Goal: Task Accomplishment & Management: Use online tool/utility

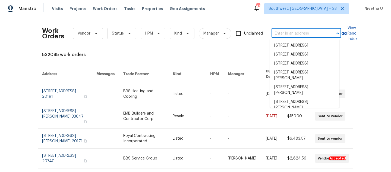
click at [278, 35] on input "text" at bounding box center [299, 33] width 54 height 8
paste input "[STREET_ADDRESS][PERSON_NAME]"
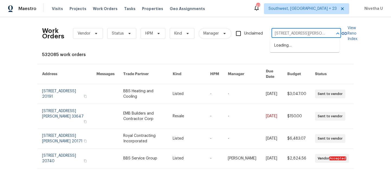
scroll to position [0, 18]
type input "[STREET_ADDRESS][PERSON_NAME]"
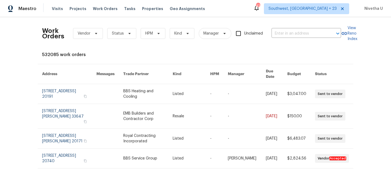
scroll to position [0, 0]
click at [304, 12] on span "Southwest, [GEOGRAPHIC_DATA] + 23" at bounding box center [306, 8] width 85 height 11
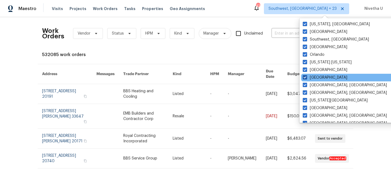
scroll to position [172, 0]
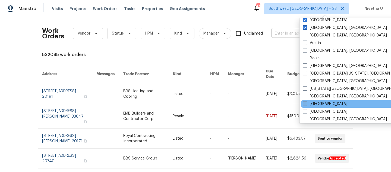
click at [310, 104] on label "[GEOGRAPHIC_DATA]" at bounding box center [325, 103] width 45 height 5
click at [307, 104] on input "[GEOGRAPHIC_DATA]" at bounding box center [305, 103] width 4 height 4
checkbox input "true"
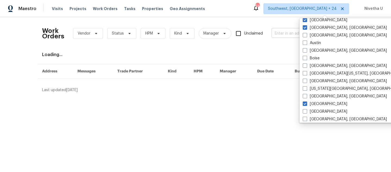
click at [278, 34] on input "text" at bounding box center [299, 33] width 54 height 8
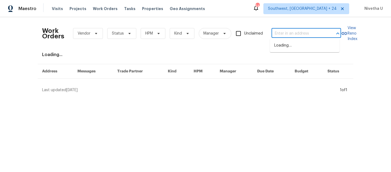
paste input "[STREET_ADDRESS][PERSON_NAME]"
type input "[STREET_ADDRESS][PERSON_NAME]"
click at [287, 44] on li "[STREET_ADDRESS]" at bounding box center [305, 45] width 70 height 9
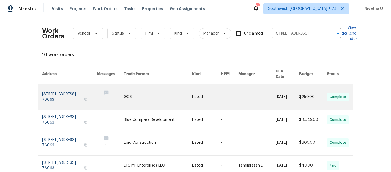
click at [55, 90] on link at bounding box center [69, 97] width 55 height 26
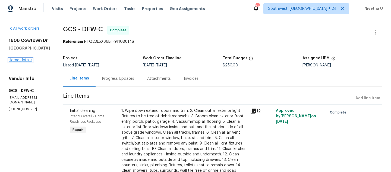
click at [24, 61] on link "Home details" at bounding box center [21, 60] width 24 height 4
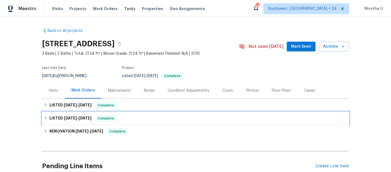
click at [122, 120] on div "LISTED [DATE] - [DATE] Complete" at bounding box center [196, 118] width 304 height 7
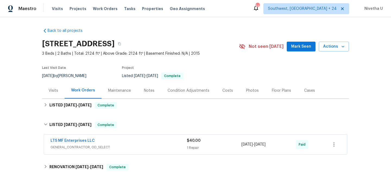
click at [124, 142] on div "LTS MF Enterprises LLC" at bounding box center [119, 141] width 136 height 7
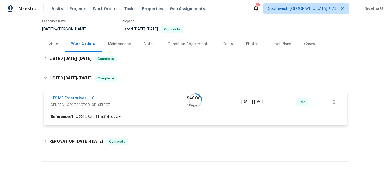
scroll to position [47, 0]
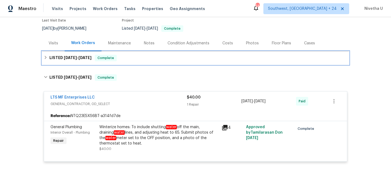
click at [117, 55] on div "LISTED [DATE] - [DATE] Complete" at bounding box center [196, 58] width 304 height 7
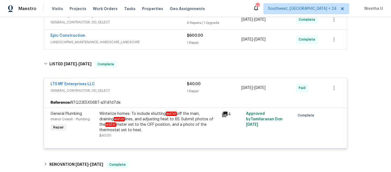
scroll to position [138, 0]
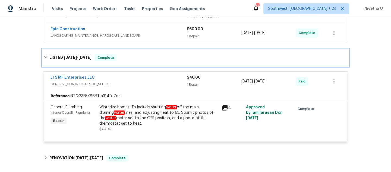
drag, startPoint x: 136, startPoint y: 54, endPoint x: 144, endPoint y: 93, distance: 40.1
click at [136, 54] on div "LISTED [DATE] - [DATE] Complete" at bounding box center [195, 57] width 307 height 17
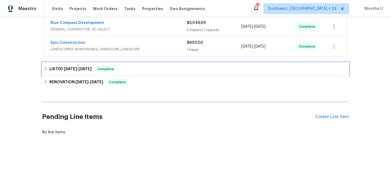
scroll to position [73, 0]
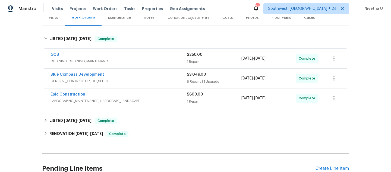
click at [149, 100] on span "LANDSCAPING_MAINTENANCE, HARDSCAPE_LANDSCAPE" at bounding box center [119, 100] width 136 height 5
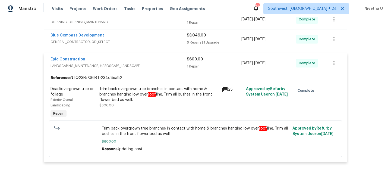
scroll to position [110, 0]
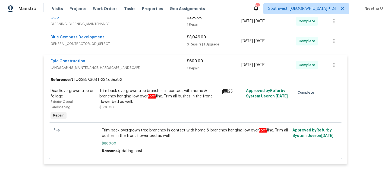
click at [152, 67] on span "LANDSCAPING_MAINTENANCE, HARDSCAPE_LANDSCAPE" at bounding box center [119, 67] width 136 height 5
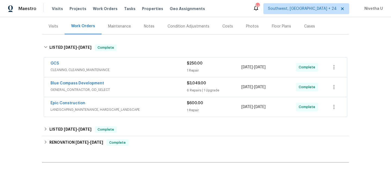
scroll to position [62, 0]
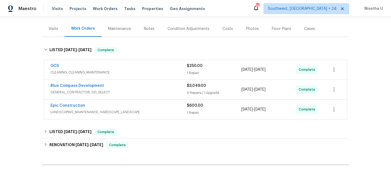
click at [151, 87] on div "Blue Compass Development" at bounding box center [119, 86] width 136 height 7
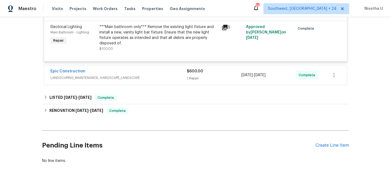
scroll to position [458, 0]
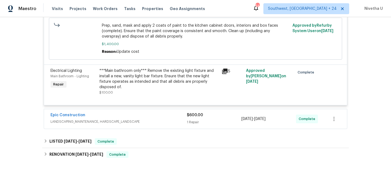
click at [158, 124] on span "LANDSCAPING_MAINTENANCE, HARDSCAPE_LANDSCAPE" at bounding box center [119, 121] width 136 height 5
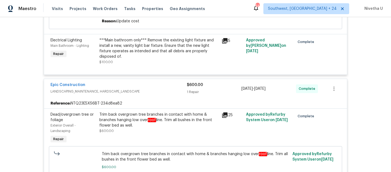
scroll to position [488, 0]
click at [162, 91] on span "LANDSCAPING_MAINTENANCE, HARDSCAPE_LANDSCAPE" at bounding box center [119, 91] width 136 height 5
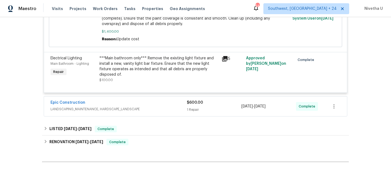
scroll to position [470, 0]
click at [163, 108] on span "LANDSCAPING_MAINTENANCE, HARDSCAPE_LANDSCAPE" at bounding box center [119, 109] width 136 height 5
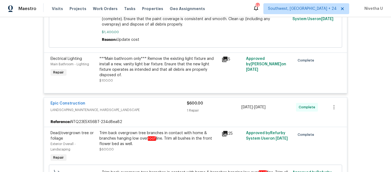
scroll to position [469, 0]
click at [158, 113] on span "LANDSCAPING_MAINTENANCE, HARDSCAPE_LANDSCAPE" at bounding box center [119, 109] width 136 height 5
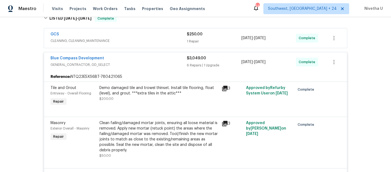
scroll to position [93, 0]
click at [165, 40] on span "CLEANING, CLEANING_MAINTENANCE" at bounding box center [119, 41] width 136 height 5
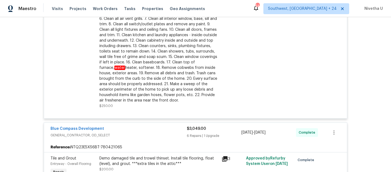
scroll to position [65, 0]
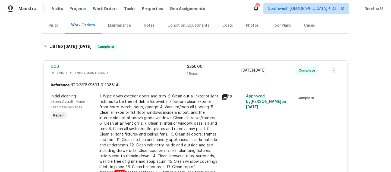
click at [165, 67] on div "GCS" at bounding box center [119, 67] width 136 height 7
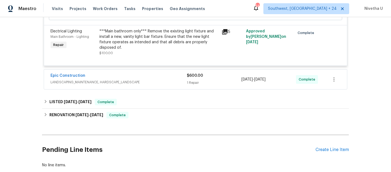
scroll to position [534, 0]
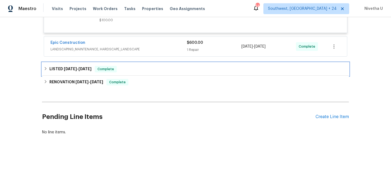
click at [136, 69] on div "LISTED [DATE] - [DATE] Complete" at bounding box center [196, 69] width 304 height 7
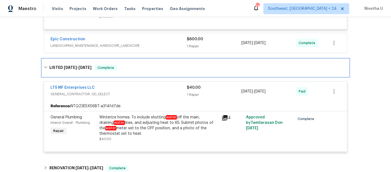
click at [136, 69] on div "LISTED [DATE] - [DATE] Complete" at bounding box center [196, 67] width 304 height 7
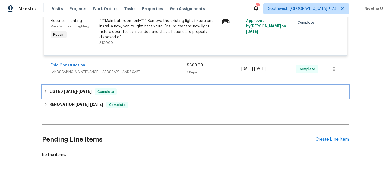
scroll to position [500, 0]
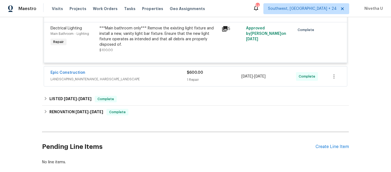
click at [138, 80] on span "LANDSCAPING_MAINTENANCE, HARDSCAPE_LANDSCAPE" at bounding box center [119, 78] width 136 height 5
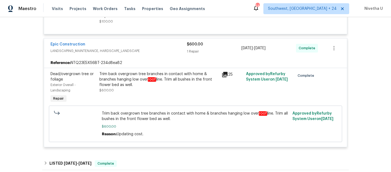
scroll to position [514, 0]
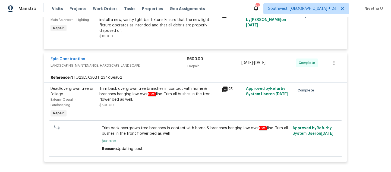
click at [177, 62] on div "Epic Construction" at bounding box center [119, 59] width 136 height 7
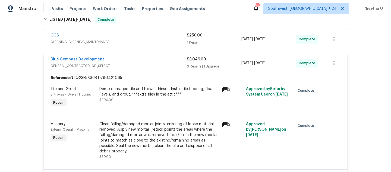
scroll to position [93, 0]
click at [152, 135] on div "Clean failing/damaged mortar joints, ensuring all loose material is removed. Ap…" at bounding box center [158, 137] width 119 height 33
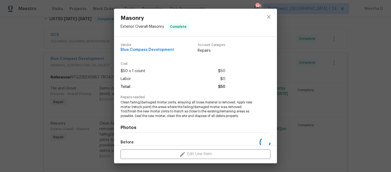
scroll to position [65, 0]
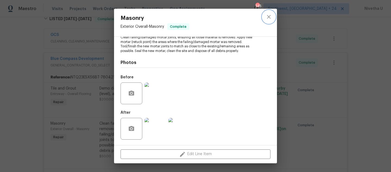
click at [269, 18] on icon "close" at bounding box center [269, 17] width 7 height 7
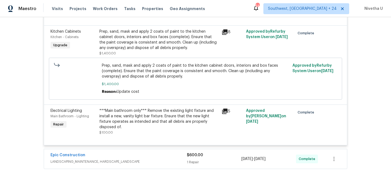
scroll to position [465, 0]
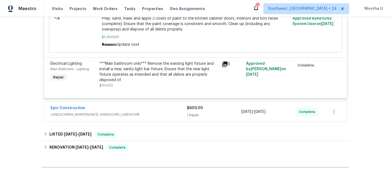
click at [170, 115] on span "LANDSCAPING_MAINTENANCE, HARDSCAPE_LANDSCAPE" at bounding box center [119, 114] width 136 height 5
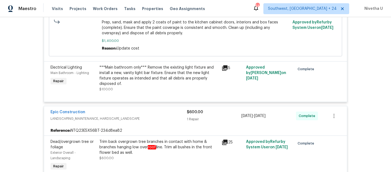
scroll to position [459, 0]
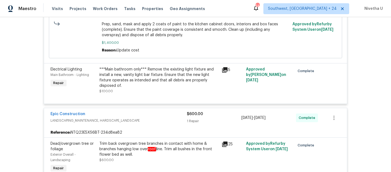
click at [167, 117] on div "Epic Construction" at bounding box center [119, 114] width 136 height 7
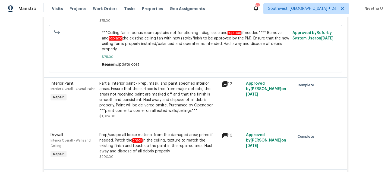
scroll to position [273, 0]
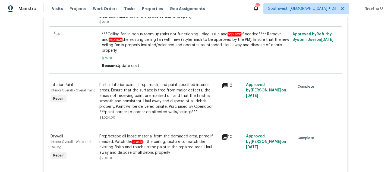
click at [128, 144] on div "Prep/scrape all loose material from the damaged area; prime if needed. Patch th…" at bounding box center [158, 144] width 119 height 22
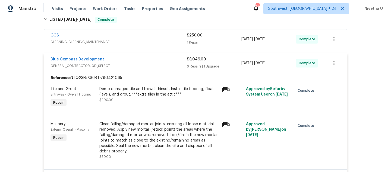
scroll to position [102, 0]
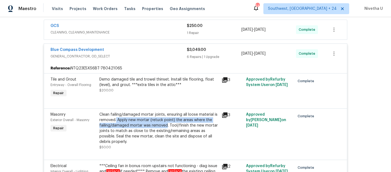
drag, startPoint x: 114, startPoint y: 121, endPoint x: 165, endPoint y: 127, distance: 50.6
click at [165, 127] on div "Clean failing/damaged mortar joints, ensuring all loose material is removed. Ap…" at bounding box center [158, 128] width 119 height 33
copy div "Apply new mortar (retuck point) the areas where the failing/damaged mortar was …"
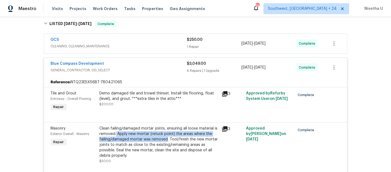
scroll to position [57, 0]
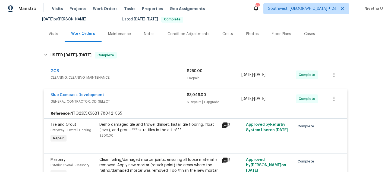
click at [135, 104] on div "Blue Compass Development GENERAL_CONTRACTOR, OD_SELECT" at bounding box center [119, 98] width 136 height 13
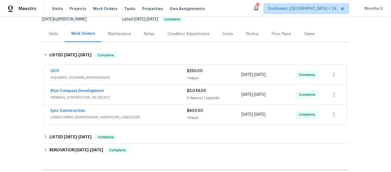
click at [131, 94] on div "Blue Compass Development" at bounding box center [119, 91] width 136 height 7
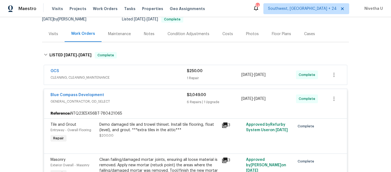
click at [133, 101] on span "GENERAL_CONTRACTOR, OD_SELECT" at bounding box center [119, 101] width 136 height 5
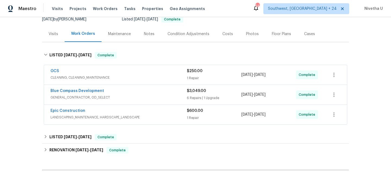
click at [156, 114] on div "Epic Construction" at bounding box center [119, 111] width 136 height 7
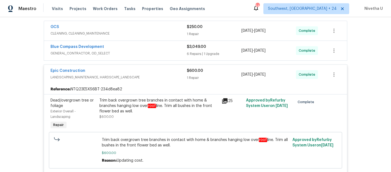
scroll to position [100, 0]
click at [152, 79] on span "LANDSCAPING_MAINTENANCE, HARDSCAPE_LANDSCAPE" at bounding box center [119, 77] width 136 height 5
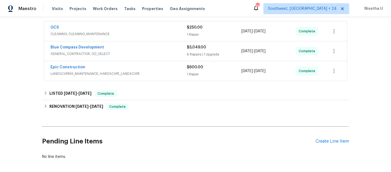
click at [148, 50] on div "Blue Compass Development" at bounding box center [119, 48] width 136 height 7
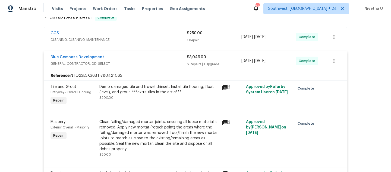
scroll to position [89, 0]
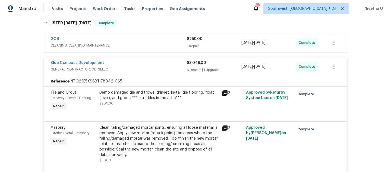
click at [142, 71] on span "GENERAL_CONTRACTOR, OD_SELECT" at bounding box center [119, 69] width 136 height 5
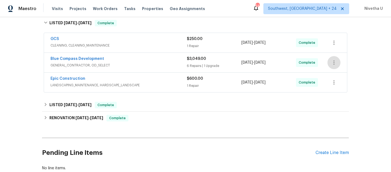
click at [144, 58] on div "Blue Compass Development" at bounding box center [119, 59] width 136 height 7
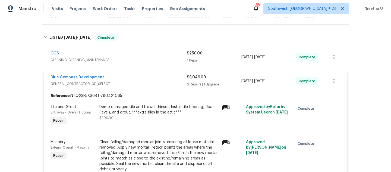
scroll to position [74, 0]
click at [162, 88] on div "Blue Compass Development GENERAL_CONTRACTOR, OD_SELECT $3,049.00 6 Repairs | 1 …" at bounding box center [195, 82] width 303 height 20
click at [156, 75] on div "Blue Compass Development" at bounding box center [119, 78] width 136 height 7
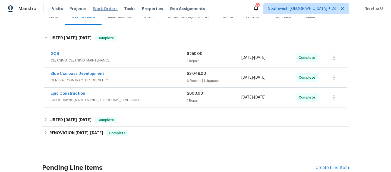
click at [97, 10] on span "Work Orders" at bounding box center [105, 8] width 25 height 5
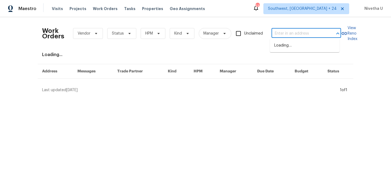
click at [286, 34] on input "text" at bounding box center [299, 33] width 54 height 8
paste input "[GEOGRAPHIC_DATA][STREET_ADDRESS][PERSON_NAME]"
type input "[GEOGRAPHIC_DATA][STREET_ADDRESS][PERSON_NAME]"
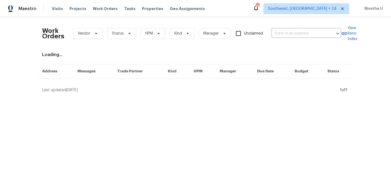
scroll to position [0, 0]
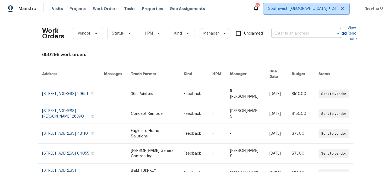
click at [310, 8] on span "Southwest, [GEOGRAPHIC_DATA] + 24" at bounding box center [302, 8] width 69 height 5
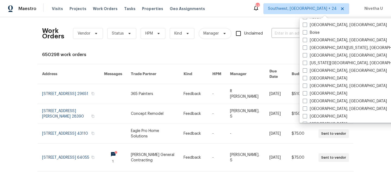
scroll to position [203, 0]
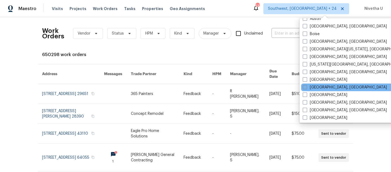
click at [312, 89] on label "[GEOGRAPHIC_DATA], [GEOGRAPHIC_DATA]" at bounding box center [345, 87] width 84 height 5
click at [307, 88] on input "[GEOGRAPHIC_DATA], [GEOGRAPHIC_DATA]" at bounding box center [305, 87] width 4 height 4
checkbox input "true"
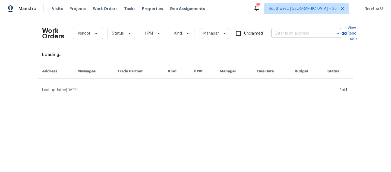
click at [279, 38] on div "Work Orders Vendor Status HPM Kind Manager Unclaimed ​" at bounding box center [191, 33] width 299 height 24
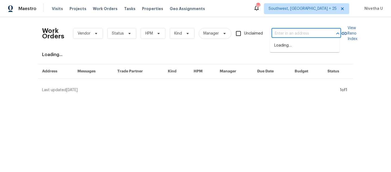
click at [278, 34] on input "text" at bounding box center [299, 33] width 54 height 8
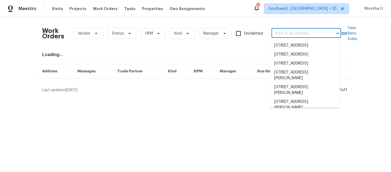
paste input "[GEOGRAPHIC_DATA][STREET_ADDRESS][PERSON_NAME]"
type input "[GEOGRAPHIC_DATA][STREET_ADDRESS][PERSON_NAME]"
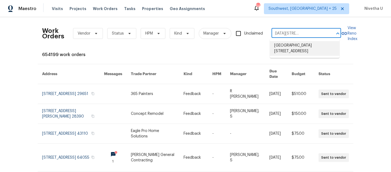
click at [285, 49] on li "[GEOGRAPHIC_DATA][STREET_ADDRESS]" at bounding box center [305, 48] width 70 height 15
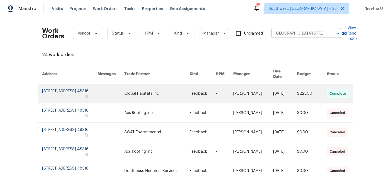
click at [46, 88] on link at bounding box center [69, 93] width 55 height 19
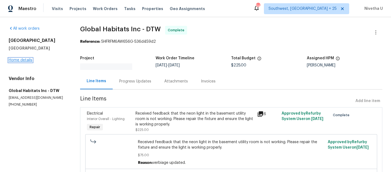
click at [13, 61] on link "Home details" at bounding box center [21, 60] width 24 height 4
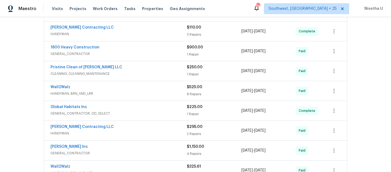
scroll to position [291, 0]
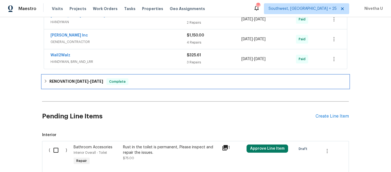
click at [138, 84] on div "RENOVATION [DATE] - [DATE] Complete" at bounding box center [196, 81] width 304 height 7
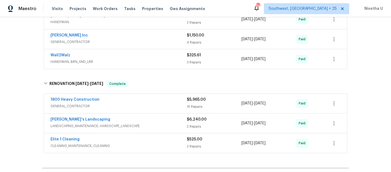
click at [14, 87] on div "Back to all projects [STREET_ADDRESS] 3 Beds | 1 1/2 Baths | Total: 1690 ft² | …" at bounding box center [195, 94] width 391 height 155
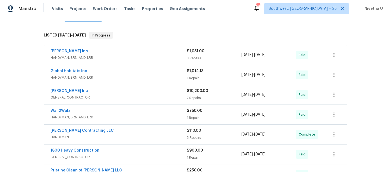
scroll to position [0, 0]
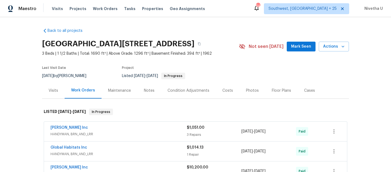
click at [148, 128] on div "[PERSON_NAME] Inc" at bounding box center [119, 128] width 136 height 7
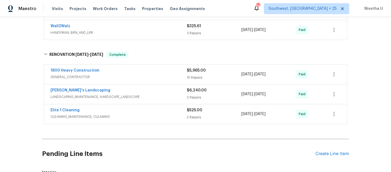
scroll to position [669, 0]
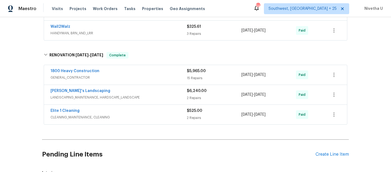
click at [154, 115] on span "CLEANING_MAINTENANCE, CLEANING" at bounding box center [119, 116] width 136 height 5
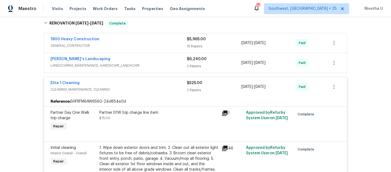
scroll to position [701, 0]
click at [146, 92] on span "CLEANING_MAINTENANCE, CLEANING" at bounding box center [119, 89] width 136 height 5
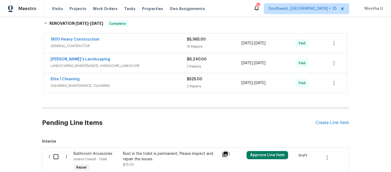
click at [153, 64] on span "LANDSCAPING_MAINTENANCE, HARDSCAPE_LANDSCAPE" at bounding box center [119, 65] width 136 height 5
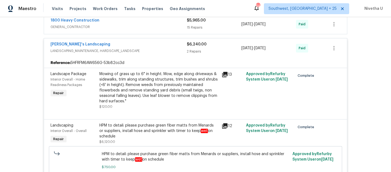
scroll to position [657, 0]
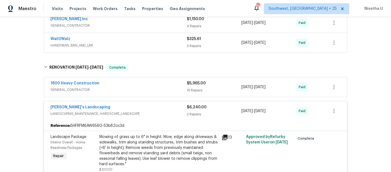
click at [158, 113] on span "LANDSCAPING_MAINTENANCE, HARDSCAPE_LANDSCAPE" at bounding box center [119, 113] width 136 height 5
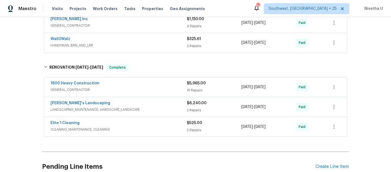
click at [142, 88] on span "GENERAL_CONTRACTOR" at bounding box center [119, 89] width 136 height 5
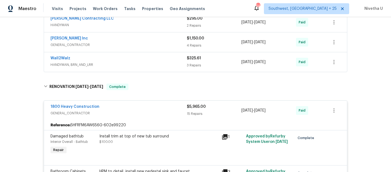
scroll to position [637, 0]
click at [154, 114] on span "GENERAL_CONTRACTOR" at bounding box center [119, 113] width 136 height 5
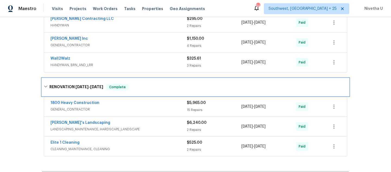
click at [149, 94] on div "RENOVATION [DATE] - [DATE] Complete" at bounding box center [195, 86] width 307 height 17
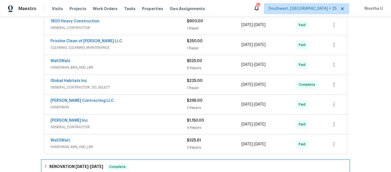
scroll to position [549, 0]
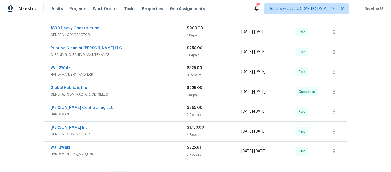
click at [151, 132] on span "GENERAL_CONTRACTOR" at bounding box center [119, 133] width 136 height 5
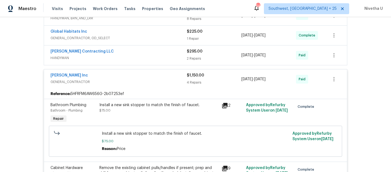
scroll to position [596, 0]
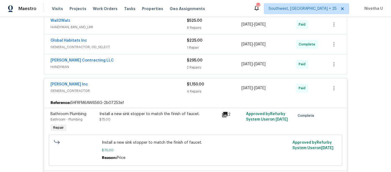
click at [147, 89] on span "GENERAL_CONTRACTOR" at bounding box center [119, 90] width 136 height 5
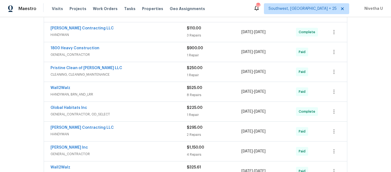
scroll to position [528, 0]
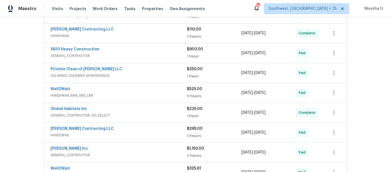
click at [147, 117] on span "GENERAL_CONTRACTOR, OD_SELECT" at bounding box center [119, 115] width 136 height 5
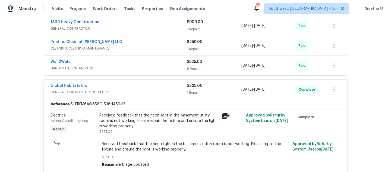
scroll to position [554, 0]
click at [140, 99] on div "Global Habitats Inc GENERAL_CONTRACTOR, OD_SELECT $225.00 1 Repair [DATE] - [DA…" at bounding box center [195, 90] width 303 height 20
click at [139, 91] on span "GENERAL_CONTRACTOR, OD_SELECT" at bounding box center [119, 92] width 136 height 5
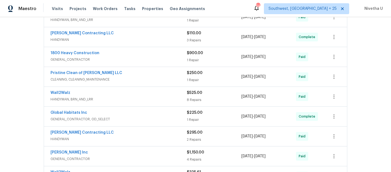
scroll to position [498, 0]
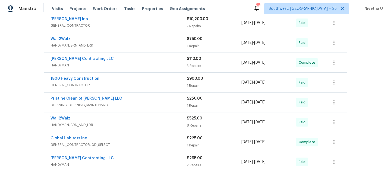
click at [139, 91] on div "1800 Heavy Construction GENERAL_CONTRACTOR $900.00 1 Repair [DATE] - [DATE] Paid" at bounding box center [195, 83] width 303 height 20
click at [139, 88] on span "GENERAL_CONTRACTOR" at bounding box center [119, 84] width 136 height 5
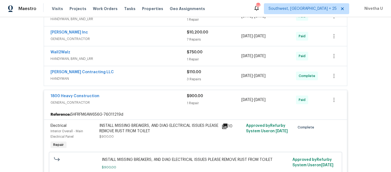
scroll to position [483, 0]
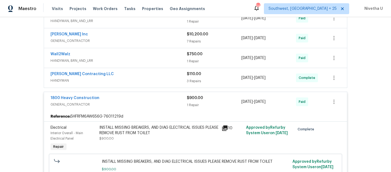
click at [145, 103] on span "GENERAL_CONTRACTOR" at bounding box center [119, 104] width 136 height 5
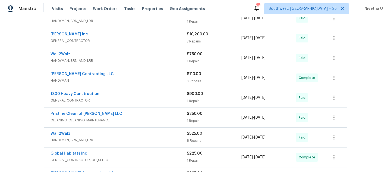
scroll to position [483, 0]
click at [143, 86] on div "[PERSON_NAME] Contracting LLC HANDYMAN $110.00 3 Repairs [DATE] - [DATE] Comple…" at bounding box center [195, 78] width 303 height 20
click at [143, 77] on div "[PERSON_NAME] Contracting LLC" at bounding box center [119, 74] width 136 height 7
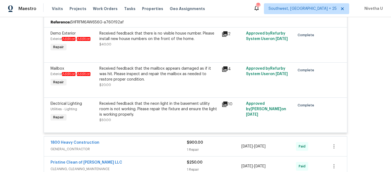
scroll to position [560, 0]
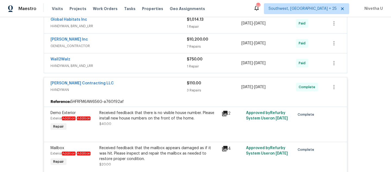
click at [145, 92] on span "HANDYMAN" at bounding box center [119, 89] width 136 height 5
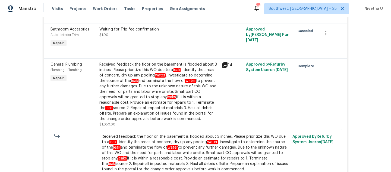
scroll to position [71, 0]
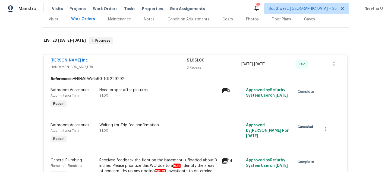
click at [141, 64] on span "HANDYMAN, BRN_AND_LRR" at bounding box center [119, 66] width 136 height 5
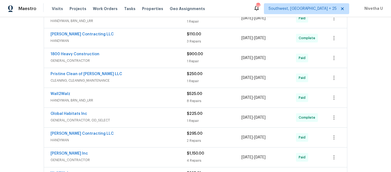
scroll to position [179, 0]
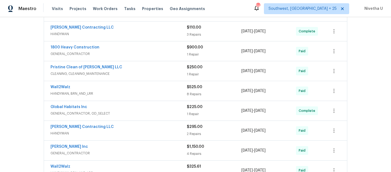
click at [127, 26] on div "[PERSON_NAME] Contracting LLC" at bounding box center [119, 28] width 136 height 7
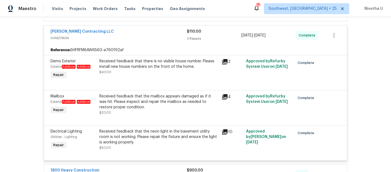
click at [127, 38] on span "HANDYMAN" at bounding box center [119, 37] width 136 height 5
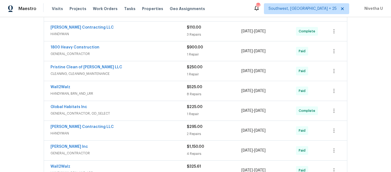
click at [129, 51] on span "GENERAL_CONTRACTOR" at bounding box center [119, 53] width 136 height 5
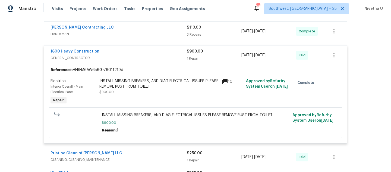
click at [129, 54] on div "1800 Heavy Construction" at bounding box center [119, 52] width 136 height 7
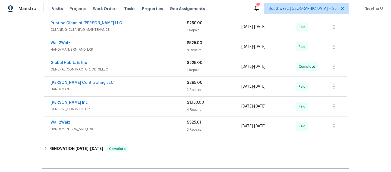
scroll to position [237, 0]
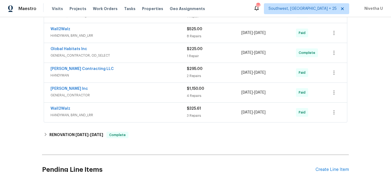
click at [129, 54] on span "GENERAL_CONTRACTOR, OD_SELECT" at bounding box center [119, 55] width 136 height 5
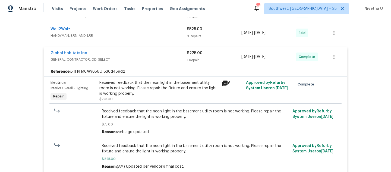
click at [130, 60] on span "GENERAL_CONTRACTOR, OD_SELECT" at bounding box center [119, 59] width 136 height 5
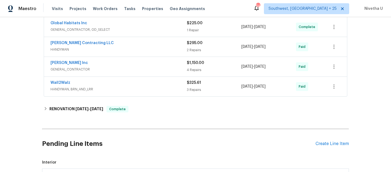
scroll to position [282, 0]
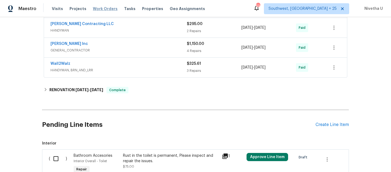
click at [100, 8] on span "Work Orders" at bounding box center [105, 8] width 25 height 5
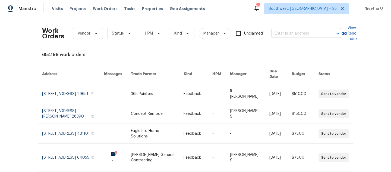
click at [281, 35] on input "text" at bounding box center [299, 33] width 54 height 8
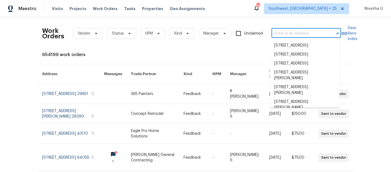
paste input "[STREET_ADDRESS]"
type input "[STREET_ADDRESS]"
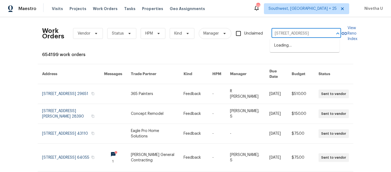
scroll to position [0, 23]
click at [286, 49] on li "[STREET_ADDRESS]" at bounding box center [305, 45] width 70 height 9
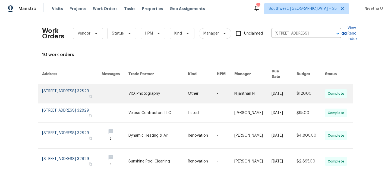
click at [47, 90] on link at bounding box center [72, 93] width 60 height 19
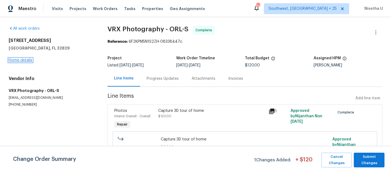
click at [15, 61] on link "Home details" at bounding box center [21, 60] width 24 height 4
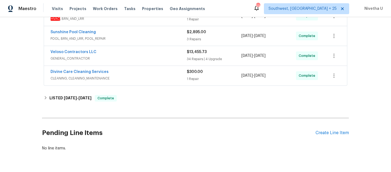
scroll to position [215, 0]
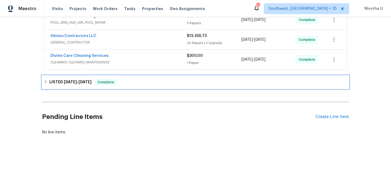
click at [141, 79] on div "LISTED [DATE] - [DATE] Complete" at bounding box center [196, 82] width 304 height 7
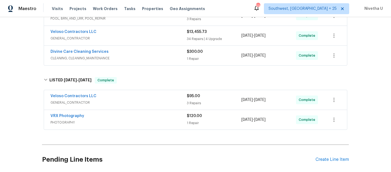
click at [141, 127] on div "VRX Photography PHOTOGRAPHY $120.00 1 Repair [DATE] - [DATE] Complete" at bounding box center [195, 120] width 303 height 20
click at [139, 123] on span "PHOTOGRAPHY" at bounding box center [119, 122] width 136 height 5
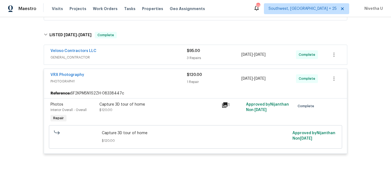
scroll to position [260, 0]
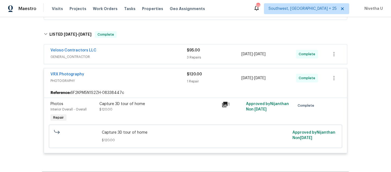
click at [136, 73] on div "VRX Photography" at bounding box center [119, 74] width 136 height 7
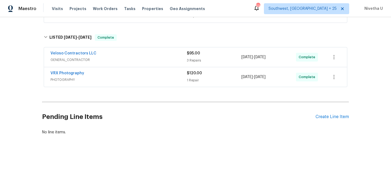
click at [135, 57] on span "GENERAL_CONTRACTOR" at bounding box center [119, 59] width 136 height 5
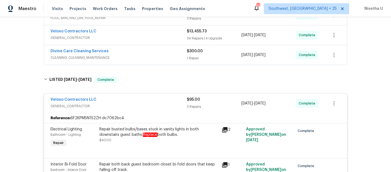
scroll to position [213, 0]
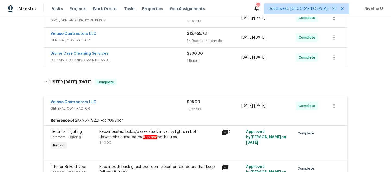
click at [142, 105] on div "Veloso Contractors LLC" at bounding box center [119, 102] width 136 height 7
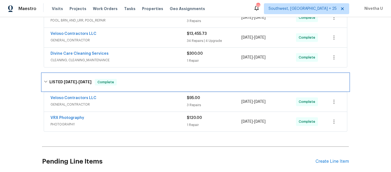
click at [138, 82] on div "LISTED [DATE] - [DATE] Complete" at bounding box center [196, 82] width 304 height 7
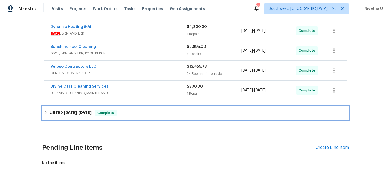
scroll to position [173, 0]
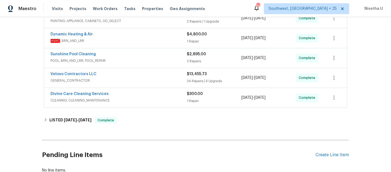
click at [135, 100] on span "CLEANING, CLEANING_MAINTENANCE" at bounding box center [119, 100] width 136 height 5
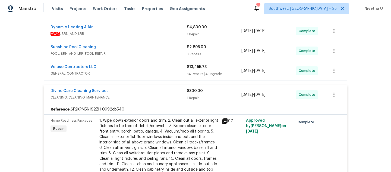
scroll to position [179, 0]
click at [135, 100] on span "CLEANING, CLEANING_MAINTENANCE" at bounding box center [119, 97] width 136 height 5
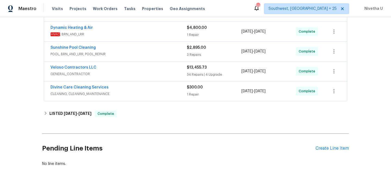
click at [132, 75] on span "GENERAL_CONTRACTOR" at bounding box center [119, 73] width 136 height 5
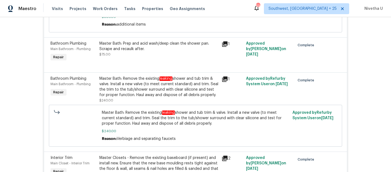
scroll to position [1682, 0]
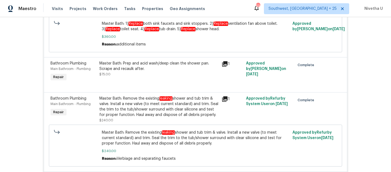
click at [126, 117] on div "Master Bath: Remove the existing leaking shower and tub trim & valve. Install a…" at bounding box center [158, 107] width 119 height 22
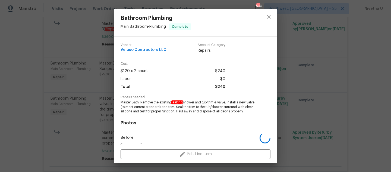
scroll to position [65, 0]
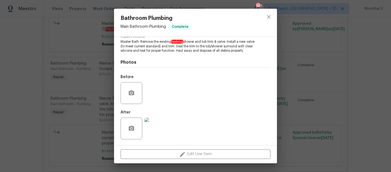
click at [153, 132] on img at bounding box center [156, 128] width 22 height 22
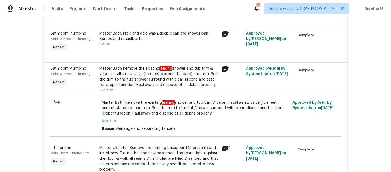
scroll to position [1713, 0]
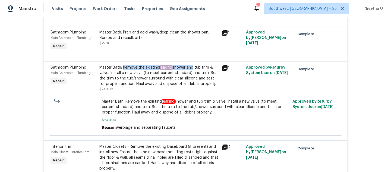
drag, startPoint x: 121, startPoint y: 91, endPoint x: 191, endPoint y: 91, distance: 69.6
click at [191, 86] on div "Master Bath: Remove the existing leaking shower and tub trim & valve. Install a…" at bounding box center [158, 76] width 119 height 22
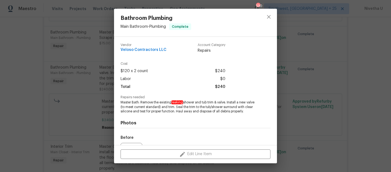
click at [77, 112] on div "Bathroom Plumbing Main Bathroom - Plumbing Complete Vendor Veloso Contractors L…" at bounding box center [195, 86] width 391 height 172
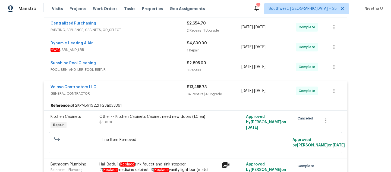
scroll to position [163, 0]
click at [151, 94] on span "GENERAL_CONTRACTOR" at bounding box center [119, 93] width 136 height 5
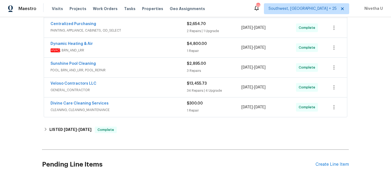
click at [147, 74] on div "Sunshine Pool Cleaning POOL, BRN_AND_LRR, POOL_REPAIR" at bounding box center [119, 67] width 136 height 13
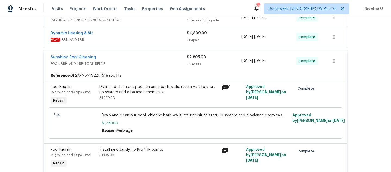
scroll to position [164, 0]
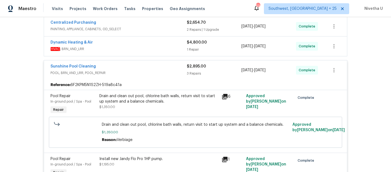
click at [160, 75] on span "POOL, BRN_AND_LRR, POOL_REPAIR" at bounding box center [119, 72] width 136 height 5
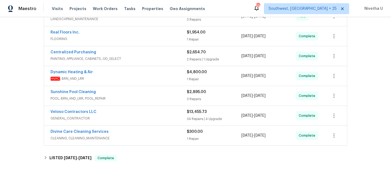
scroll to position [134, 0]
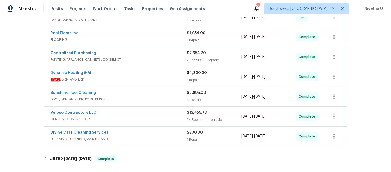
click at [160, 75] on div "Dynamic Heating & Air" at bounding box center [119, 73] width 136 height 7
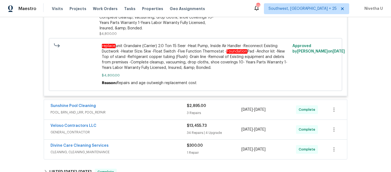
scroll to position [253, 0]
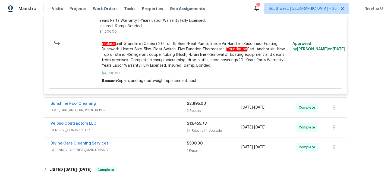
click at [167, 111] on span "POOL, BRN_AND_LRR, POOL_REPAIR" at bounding box center [119, 109] width 136 height 5
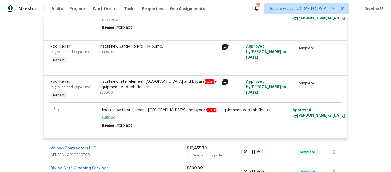
scroll to position [403, 0]
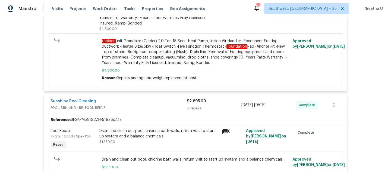
click at [164, 104] on div "Sunshine Pool Cleaning" at bounding box center [119, 101] width 136 height 7
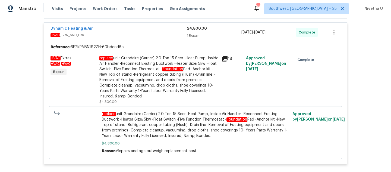
scroll to position [182, 0]
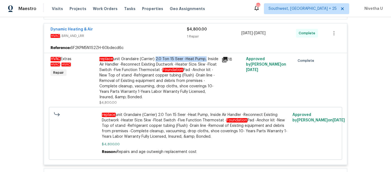
drag, startPoint x: 154, startPoint y: 59, endPoint x: 203, endPoint y: 61, distance: 49.2
click at [203, 61] on div "replace unit Grandaire (Carrier) 2.0 Ton 15 Seer -Heat Pump, Inside Air Handler…" at bounding box center [158, 77] width 119 height 43
copy div "2.0 Ton 15 Seer -Heat Pump"
click at [188, 85] on div "replace unit Grandaire (Carrier) 2.0 Ton 15 Seer -Heat Pump, Inside Air Handler…" at bounding box center [158, 77] width 119 height 43
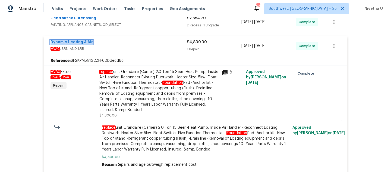
scroll to position [134, 0]
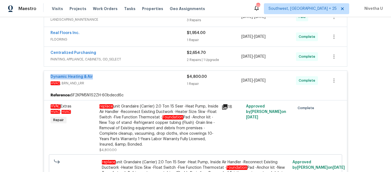
click at [157, 76] on div "Dynamic Heating & Air" at bounding box center [119, 77] width 136 height 7
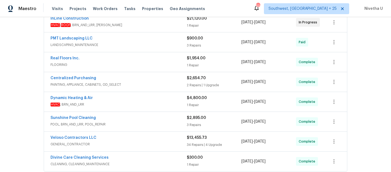
scroll to position [109, 0]
click at [153, 87] on span "PAINTING, APPLIANCE, CABINETS, OD_SELECT" at bounding box center [119, 84] width 136 height 5
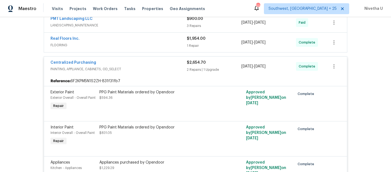
scroll to position [128, 0]
click at [145, 69] on span "PAINTING, APPLIANCE, CABINETS, OD_SELECT" at bounding box center [119, 69] width 136 height 5
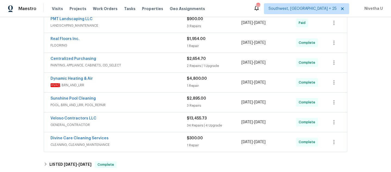
click at [143, 42] on div "Real Floors Inc." at bounding box center [119, 39] width 136 height 7
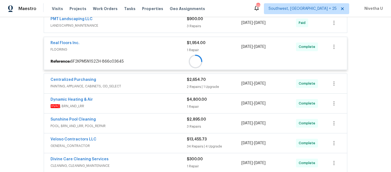
scroll to position [103, 0]
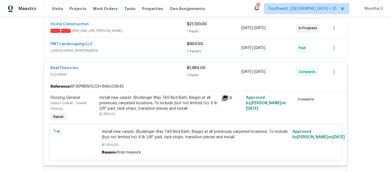
click at [165, 68] on div "Real Floors Inc." at bounding box center [119, 68] width 136 height 7
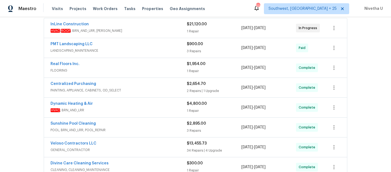
click at [162, 54] on div "PMT Landscaping LLC LANDSCAPING_MAINTENANCE" at bounding box center [119, 47] width 136 height 13
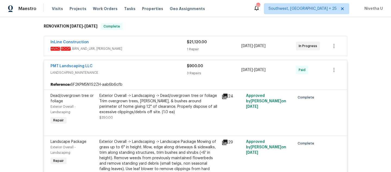
scroll to position [85, 0]
click at [152, 74] on span "LANDSCAPING_MAINTENANCE" at bounding box center [119, 72] width 136 height 5
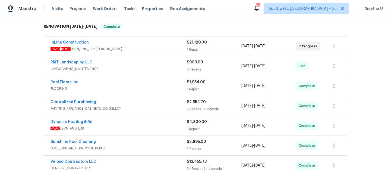
click at [146, 49] on span "HVAC , ROOF , BRN_AND_LRR, [PERSON_NAME]" at bounding box center [119, 48] width 136 height 5
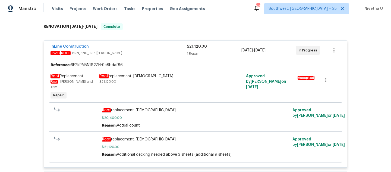
click at [144, 49] on div "InLine Construction" at bounding box center [119, 47] width 136 height 7
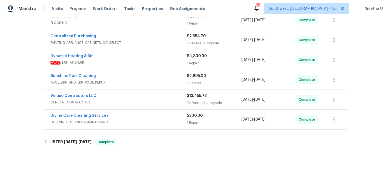
scroll to position [168, 0]
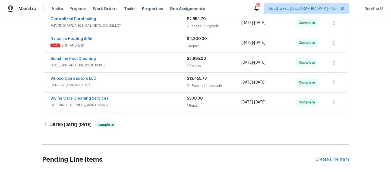
click at [141, 64] on span "POOL, BRN_AND_LRR, POOL_REPAIR" at bounding box center [119, 65] width 136 height 5
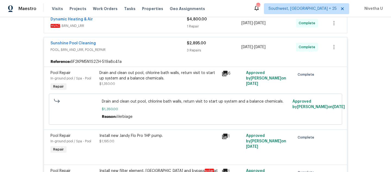
click at [140, 53] on div "Sunshine Pool Cleaning POOL, BRN_AND_LRR, POOL_REPAIR" at bounding box center [119, 47] width 136 height 13
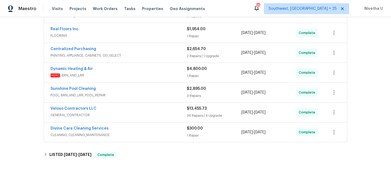
scroll to position [137, 0]
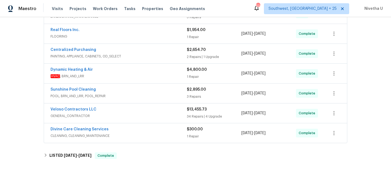
click at [138, 74] on span "HVAC , BRN_AND_LRR" at bounding box center [119, 75] width 136 height 5
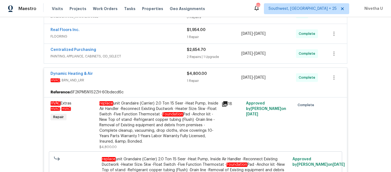
click at [138, 77] on div "Dynamic Heating & Air" at bounding box center [119, 74] width 136 height 7
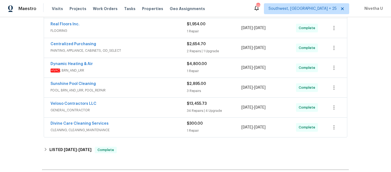
scroll to position [144, 0]
click at [138, 107] on span "GENERAL_CONTRACTOR" at bounding box center [119, 109] width 136 height 5
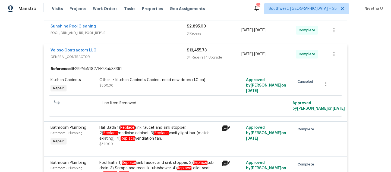
scroll to position [201, 0]
click at [138, 58] on span "GENERAL_CONTRACTOR" at bounding box center [119, 56] width 136 height 5
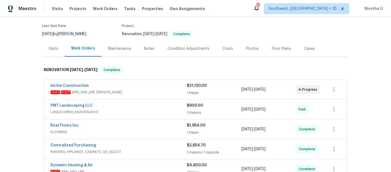
scroll to position [40, 0]
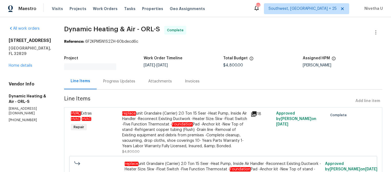
click at [124, 80] on div "Progress Updates" at bounding box center [119, 81] width 32 height 5
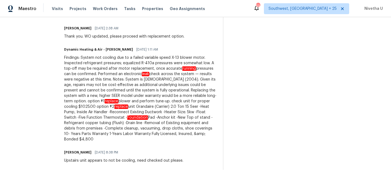
scroll to position [234, 0]
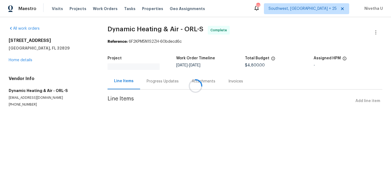
click at [146, 78] on div at bounding box center [195, 86] width 391 height 172
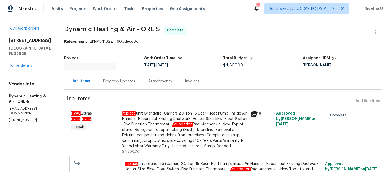
click at [125, 84] on div "Progress Updates" at bounding box center [119, 81] width 32 height 5
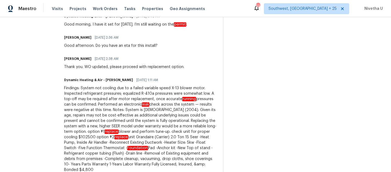
scroll to position [224, 0]
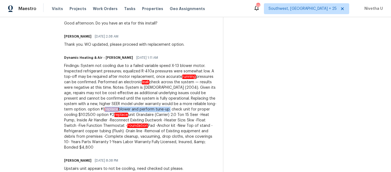
drag, startPoint x: 118, startPoint y: 110, endPoint x: 182, endPoint y: 112, distance: 63.9
click at [182, 112] on div "Findings: System not cooling due to a failed variable speed X-13 blower motor. …" at bounding box center [140, 106] width 152 height 87
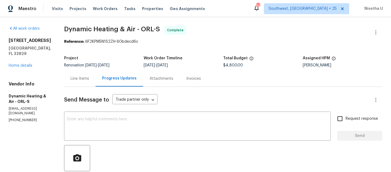
click at [86, 82] on div "Line Items" at bounding box center [80, 78] width 32 height 16
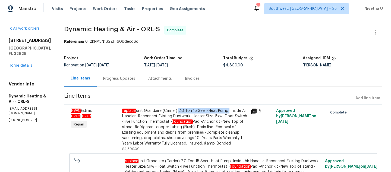
drag, startPoint x: 182, startPoint y: 111, endPoint x: 231, endPoint y: 112, distance: 48.9
click at [231, 112] on div "replace unit Grandaire (Carrier) 2.0 Ton 15 Seer -Heat Pump, Inside Air Handler…" at bounding box center [184, 127] width 125 height 38
copy div "2.0 Ton 15 Seer -Heat Pump"
